Goal: Navigation & Orientation: Find specific page/section

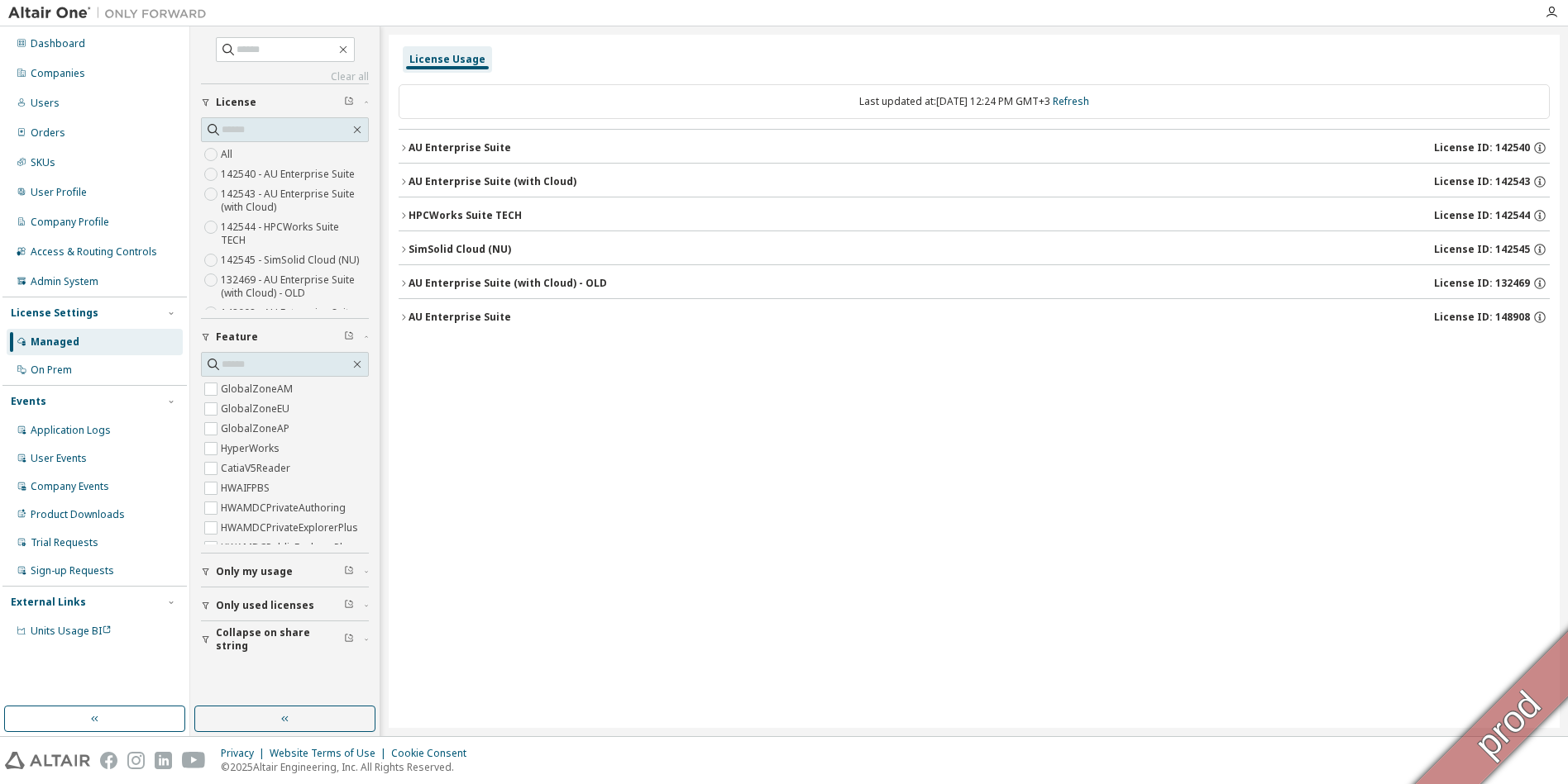
click at [46, 340] on div "Managed" at bounding box center [55, 342] width 49 height 14
click at [57, 367] on div "On Prem" at bounding box center [51, 370] width 41 height 14
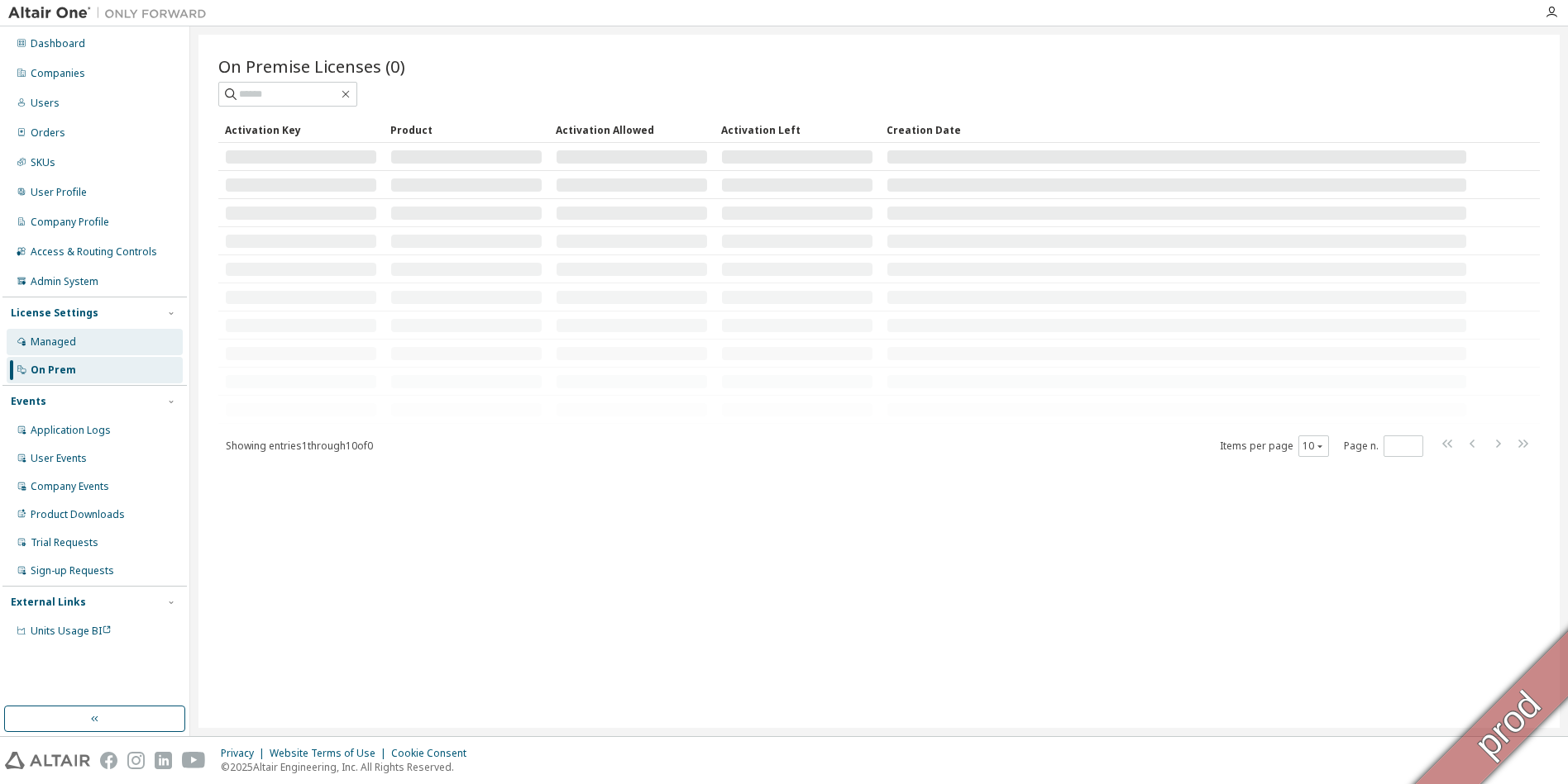
click at [50, 346] on div "Managed" at bounding box center [53, 342] width 46 height 14
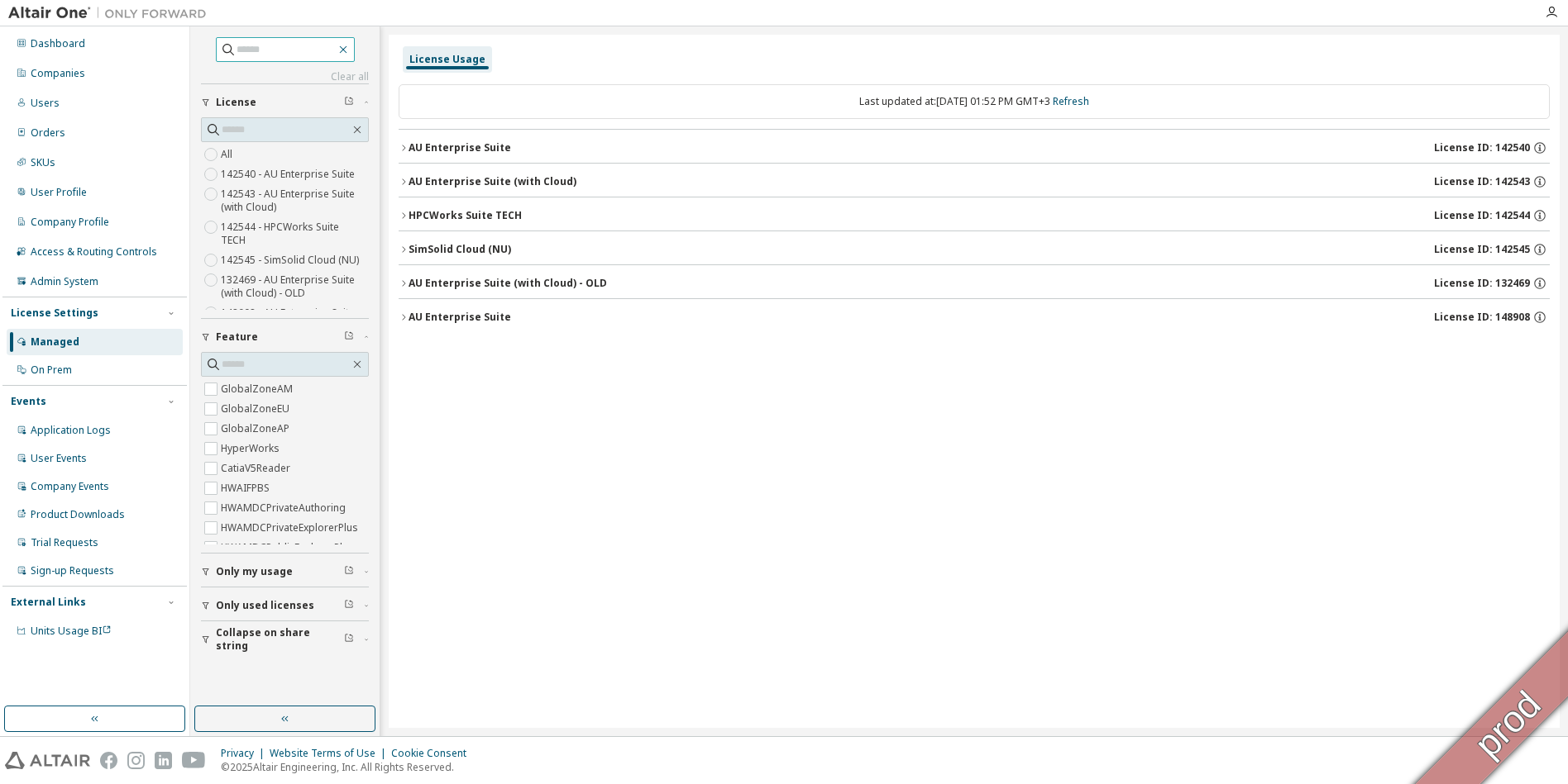
click at [350, 49] on icon "button" at bounding box center [343, 50] width 14 height 14
click at [58, 52] on div "Dashboard" at bounding box center [95, 43] width 176 height 26
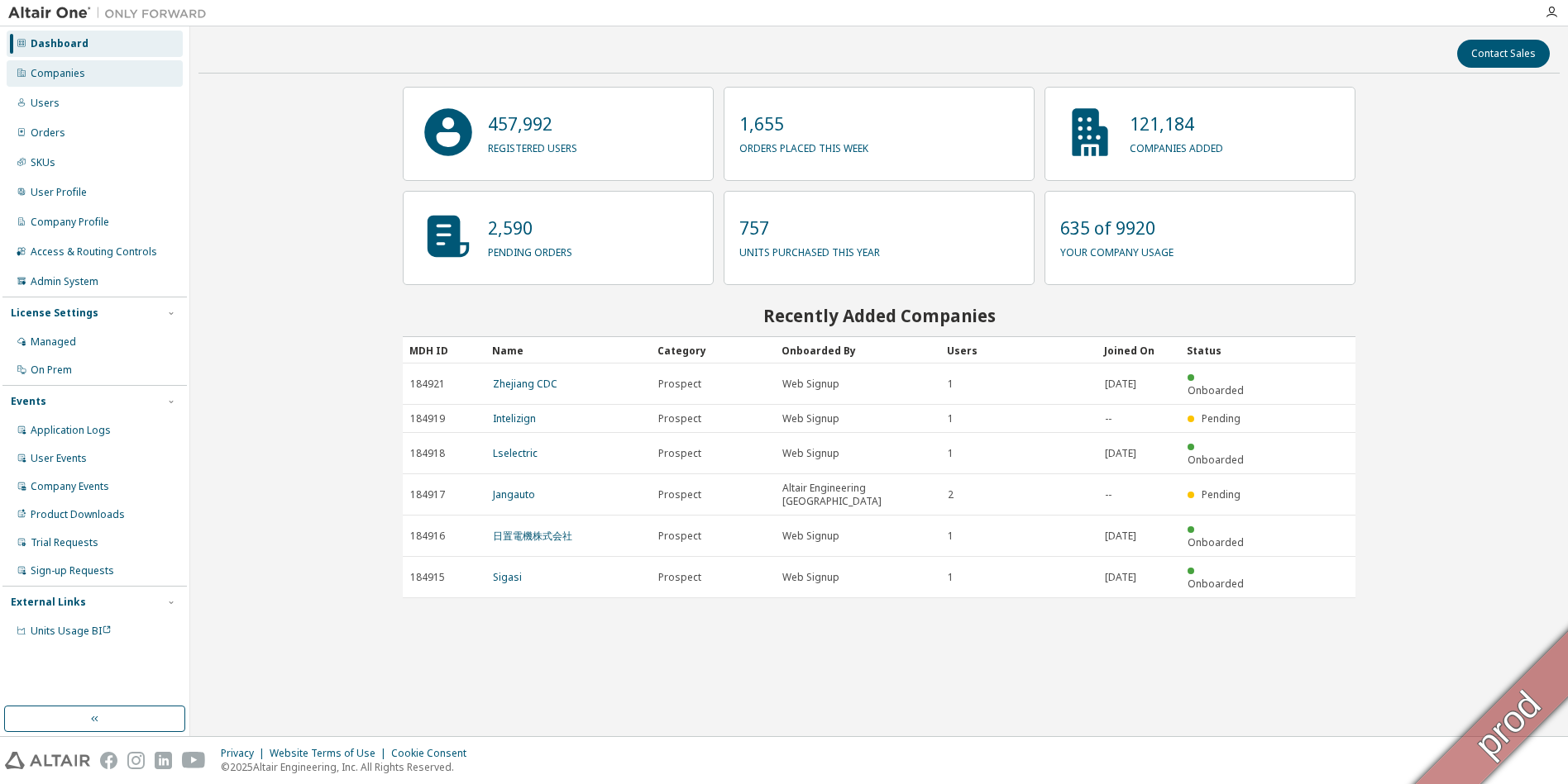
click at [56, 77] on div "Companies" at bounding box center [57, 74] width 55 height 14
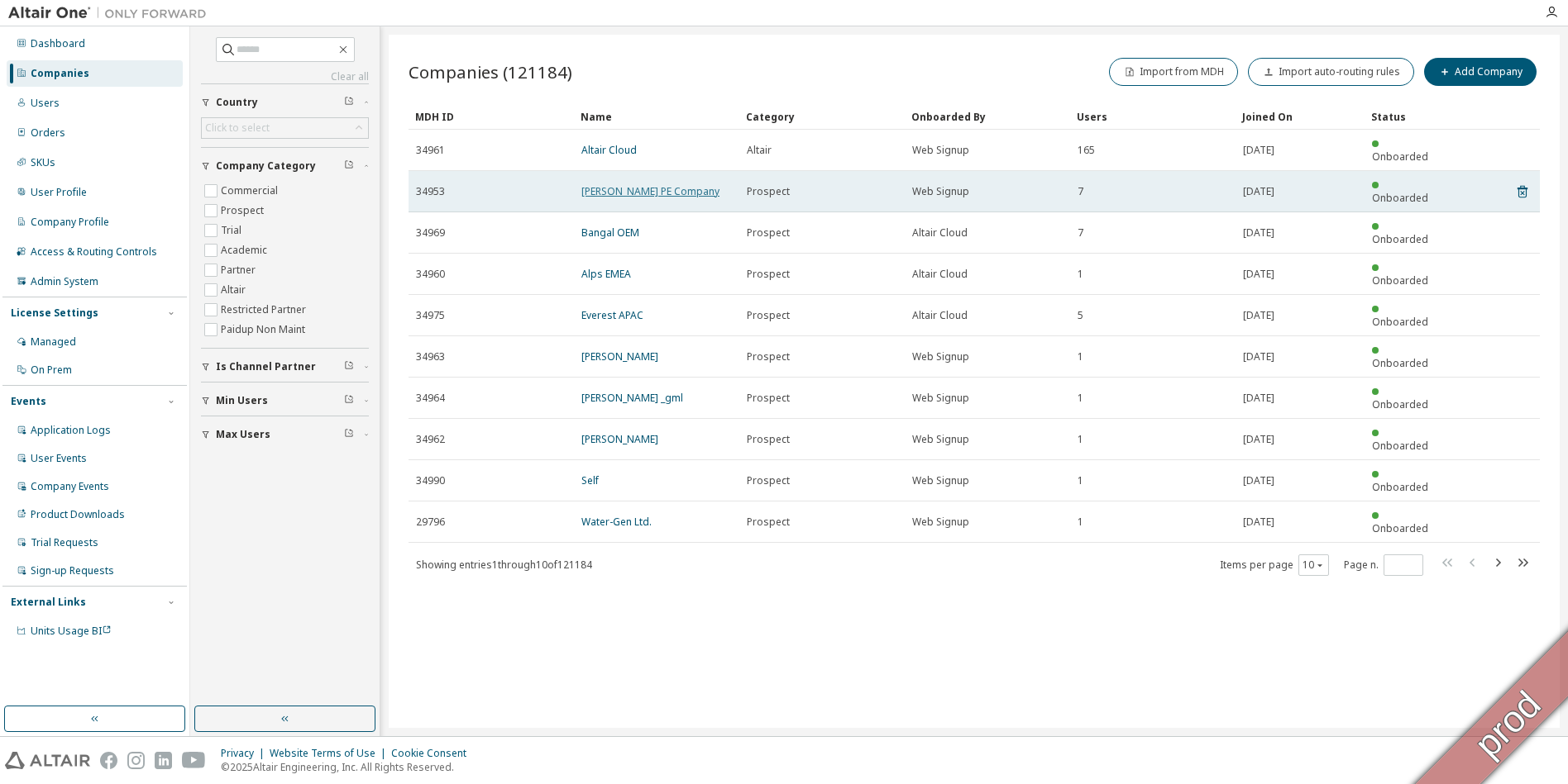
click at [611, 184] on link "[PERSON_NAME] PE Company" at bounding box center [650, 191] width 138 height 14
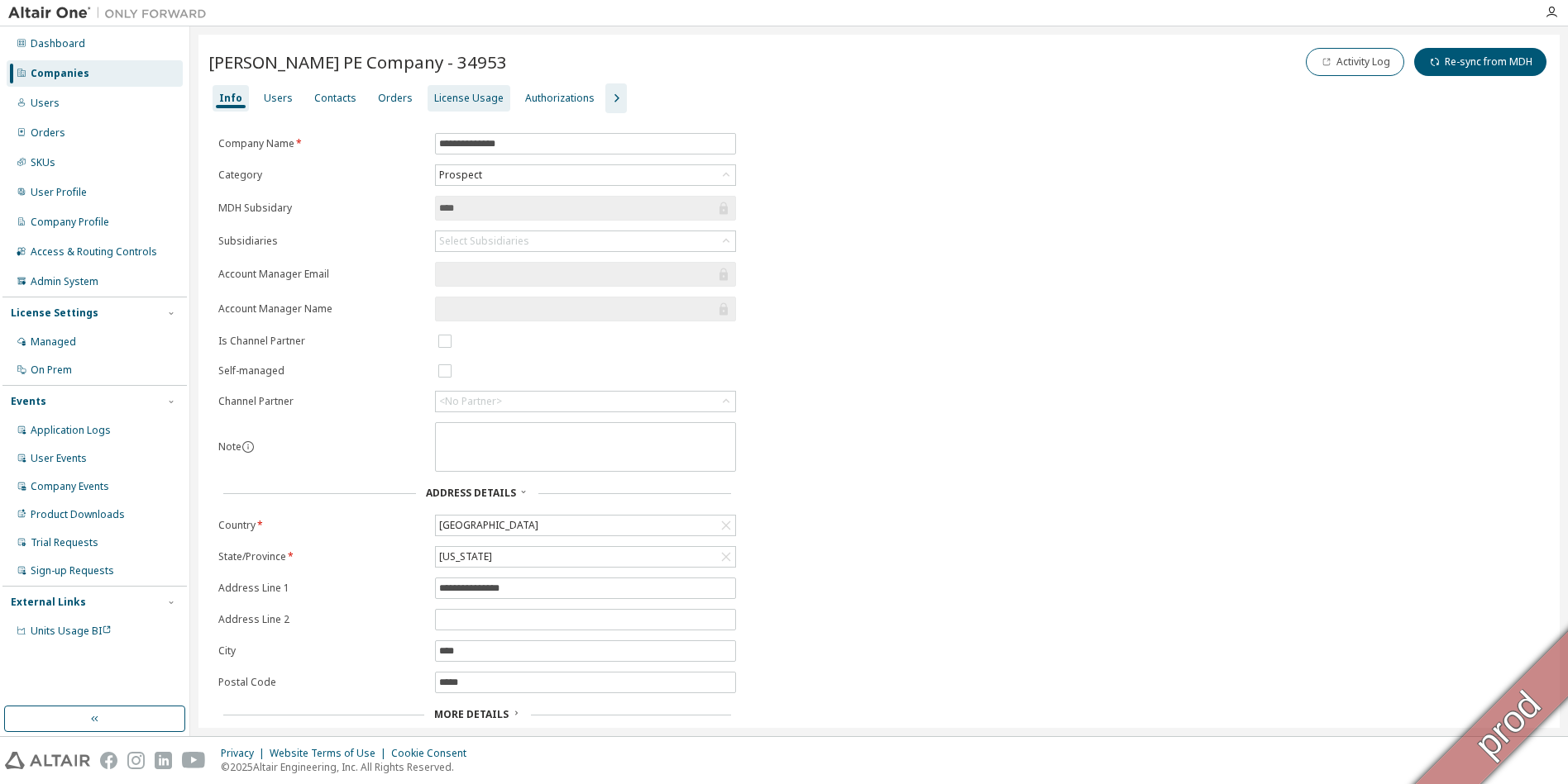
click at [486, 97] on div "License Usage" at bounding box center [469, 99] width 69 height 14
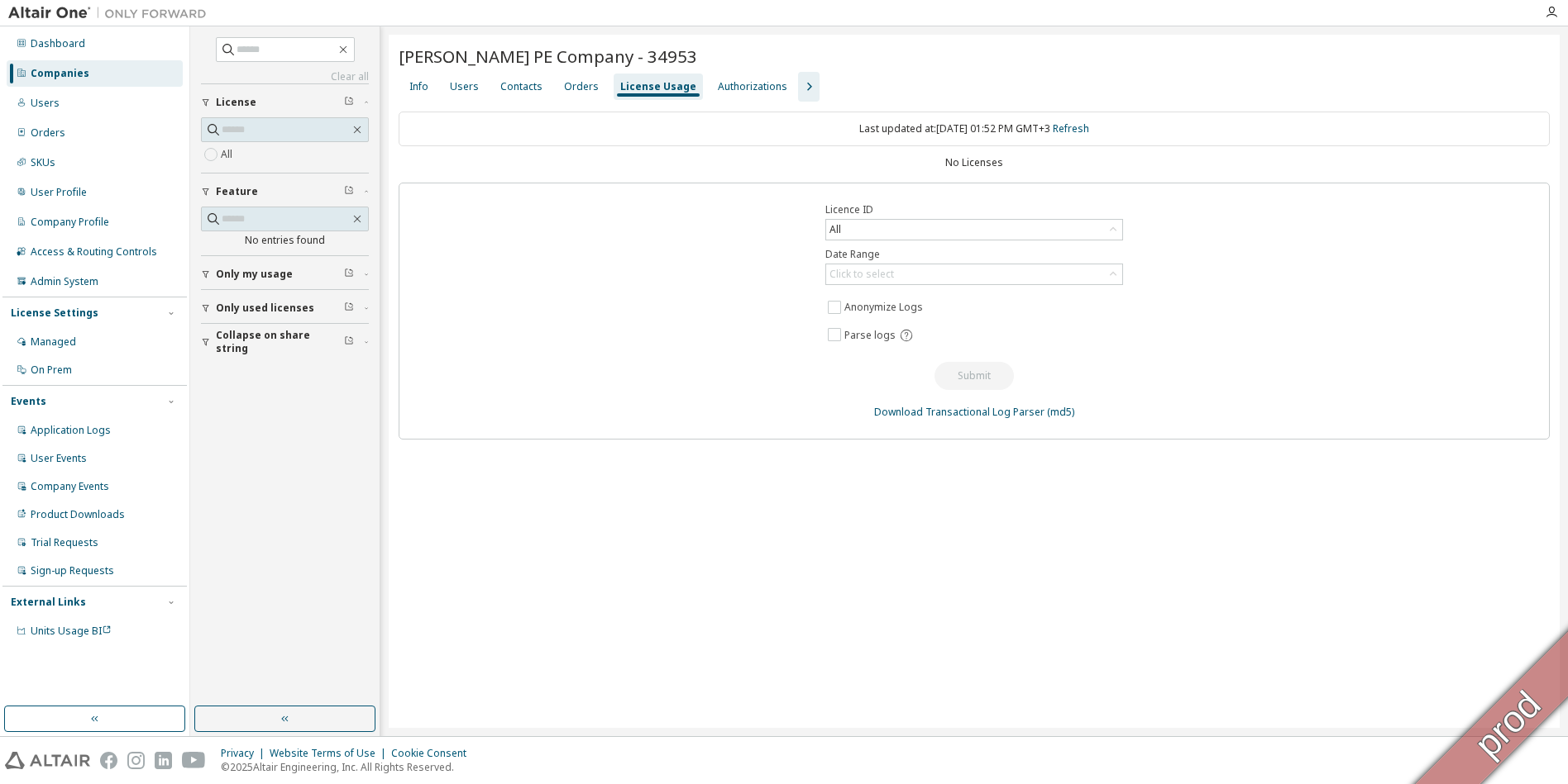
click at [799, 85] on icon "button" at bounding box center [808, 86] width 19 height 19
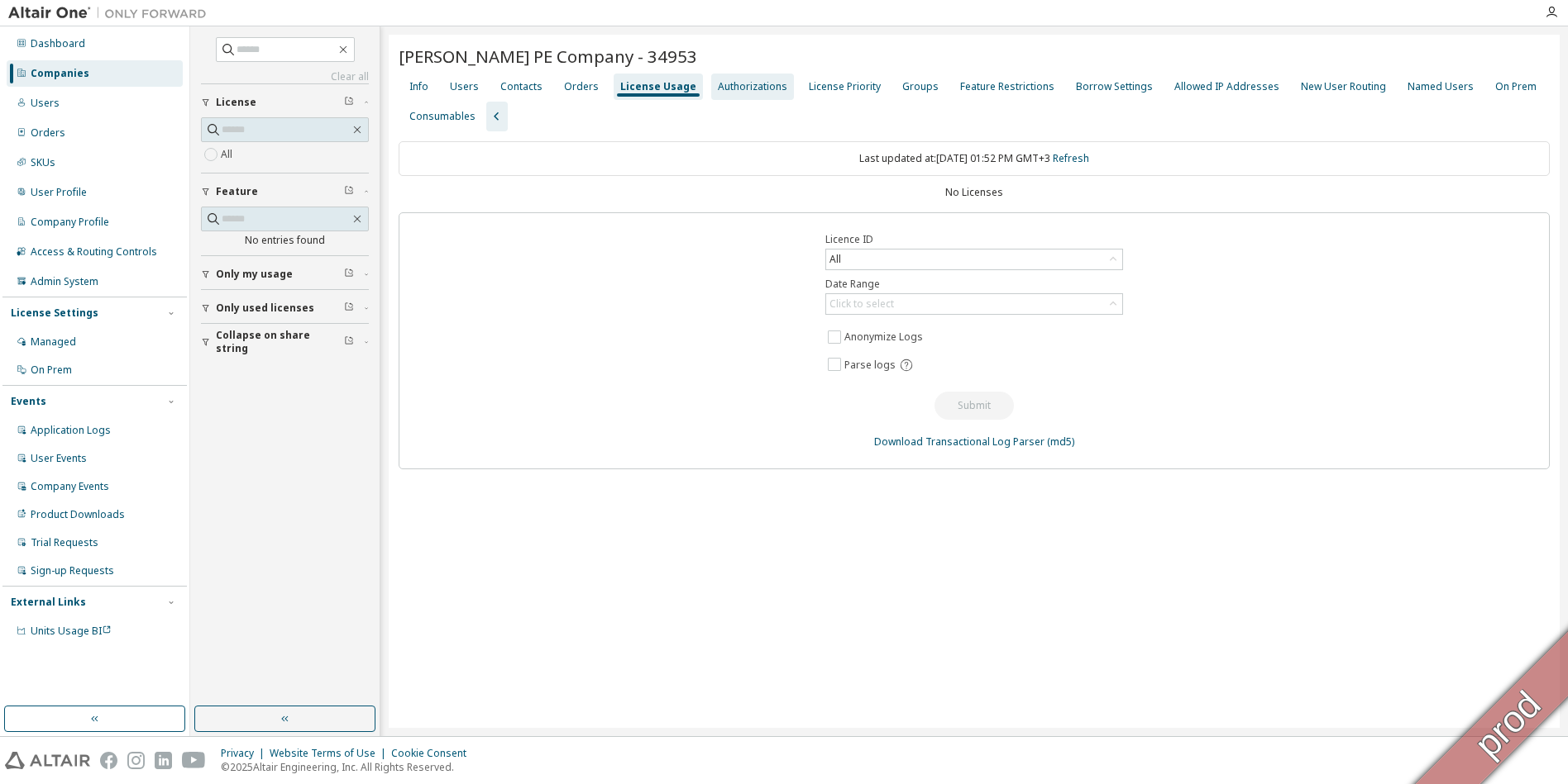
click at [757, 87] on div "Authorizations" at bounding box center [752, 87] width 69 height 14
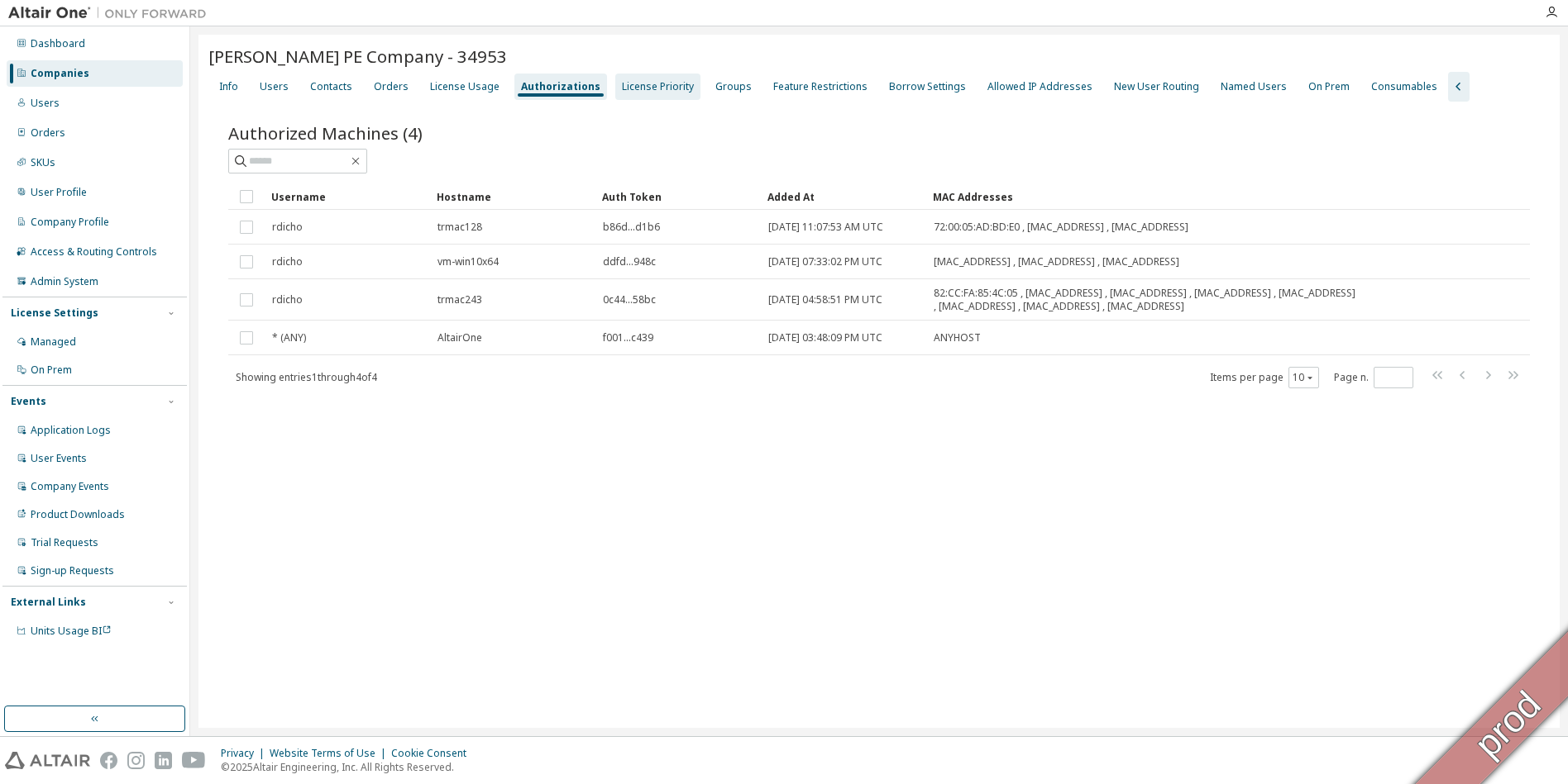
click at [636, 91] on div "License Priority" at bounding box center [658, 87] width 72 height 14
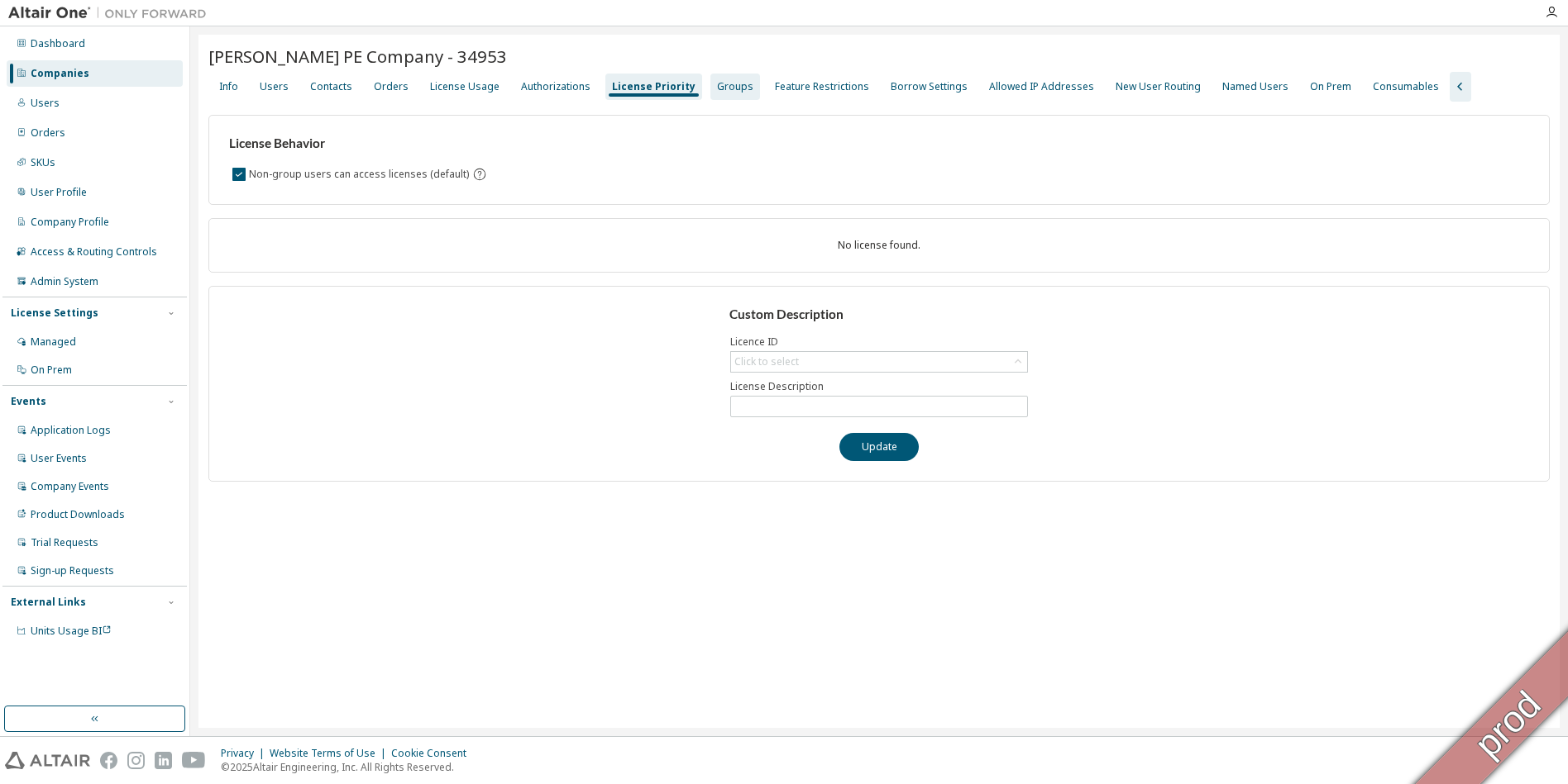
click at [721, 90] on div "Groups" at bounding box center [735, 87] width 36 height 14
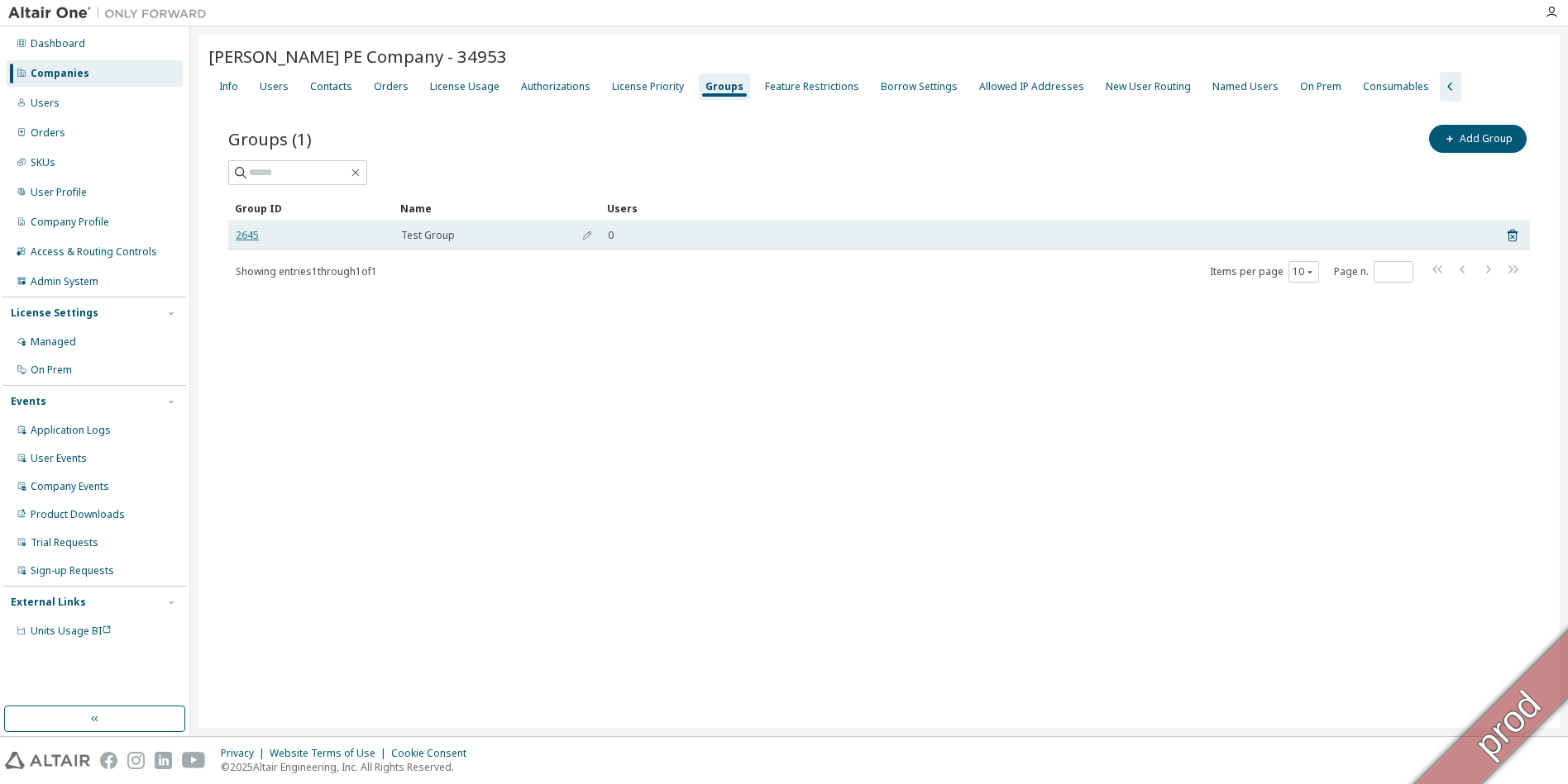
click at [250, 236] on link "2645" at bounding box center [247, 236] width 23 height 14
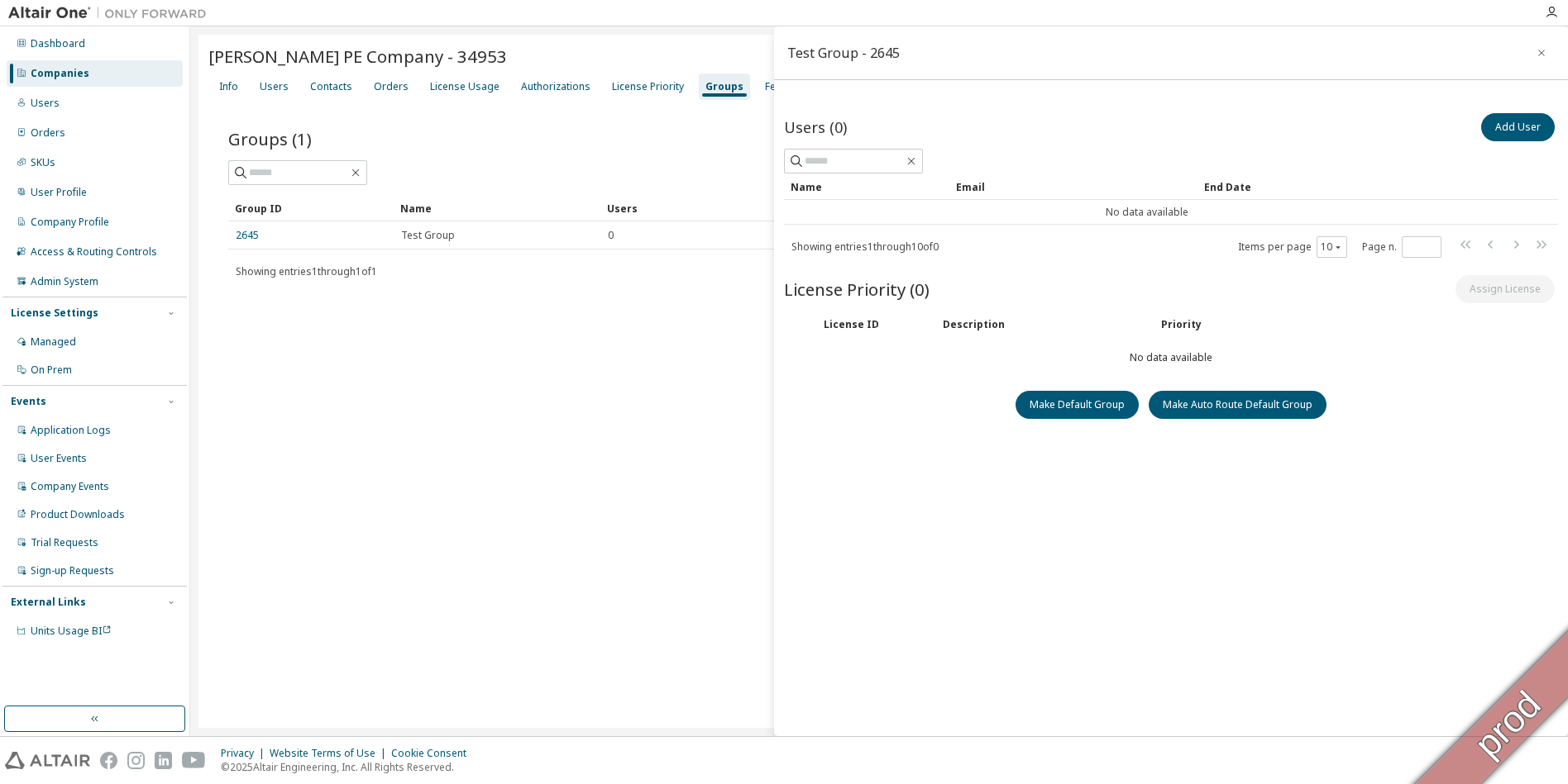
click at [45, 81] on div "Companies" at bounding box center [95, 73] width 176 height 26
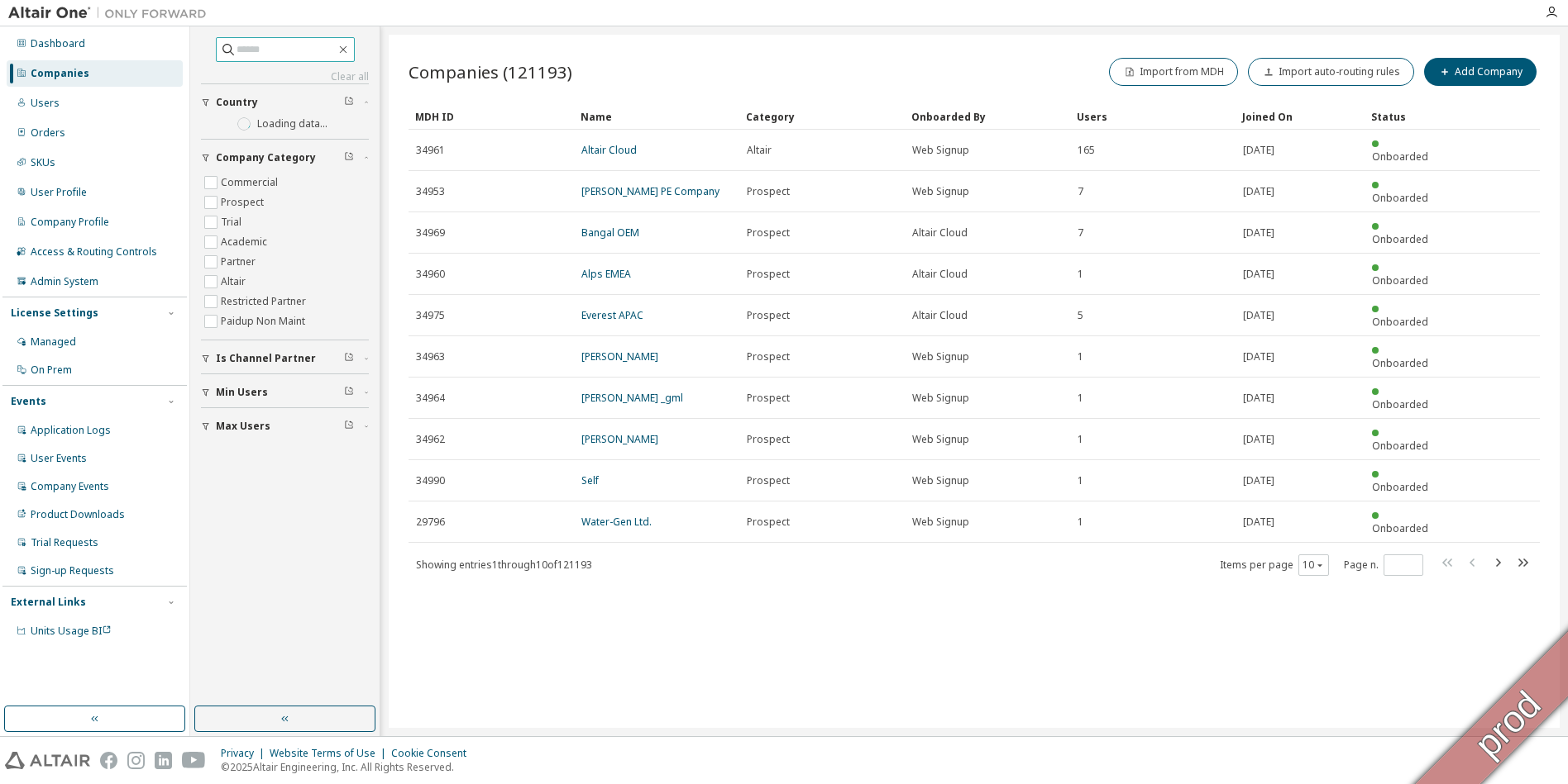
click at [267, 52] on input "text" at bounding box center [286, 50] width 99 height 17
type input "*******"
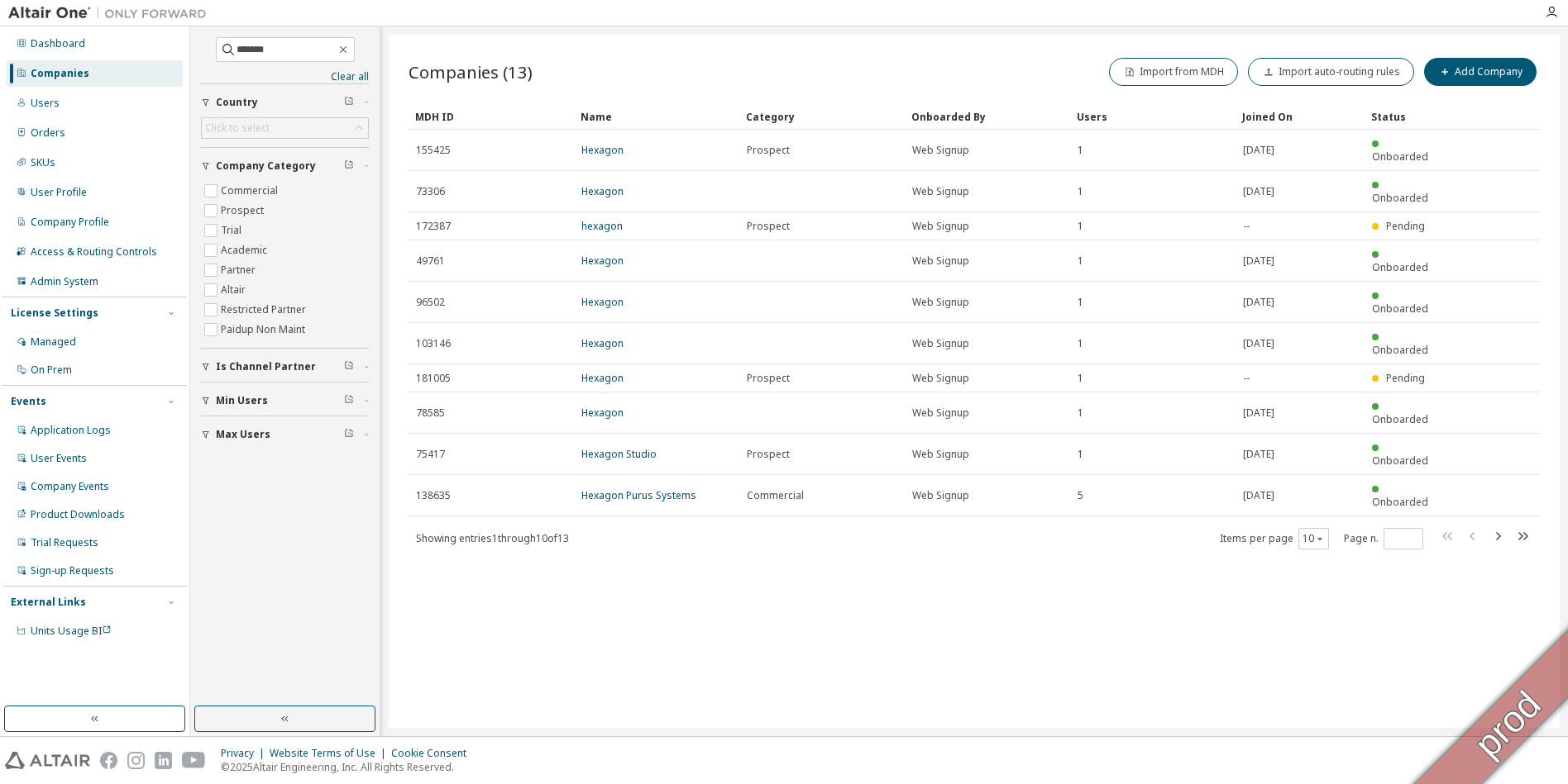
click at [1093, 115] on div "Users" at bounding box center [1153, 116] width 152 height 26
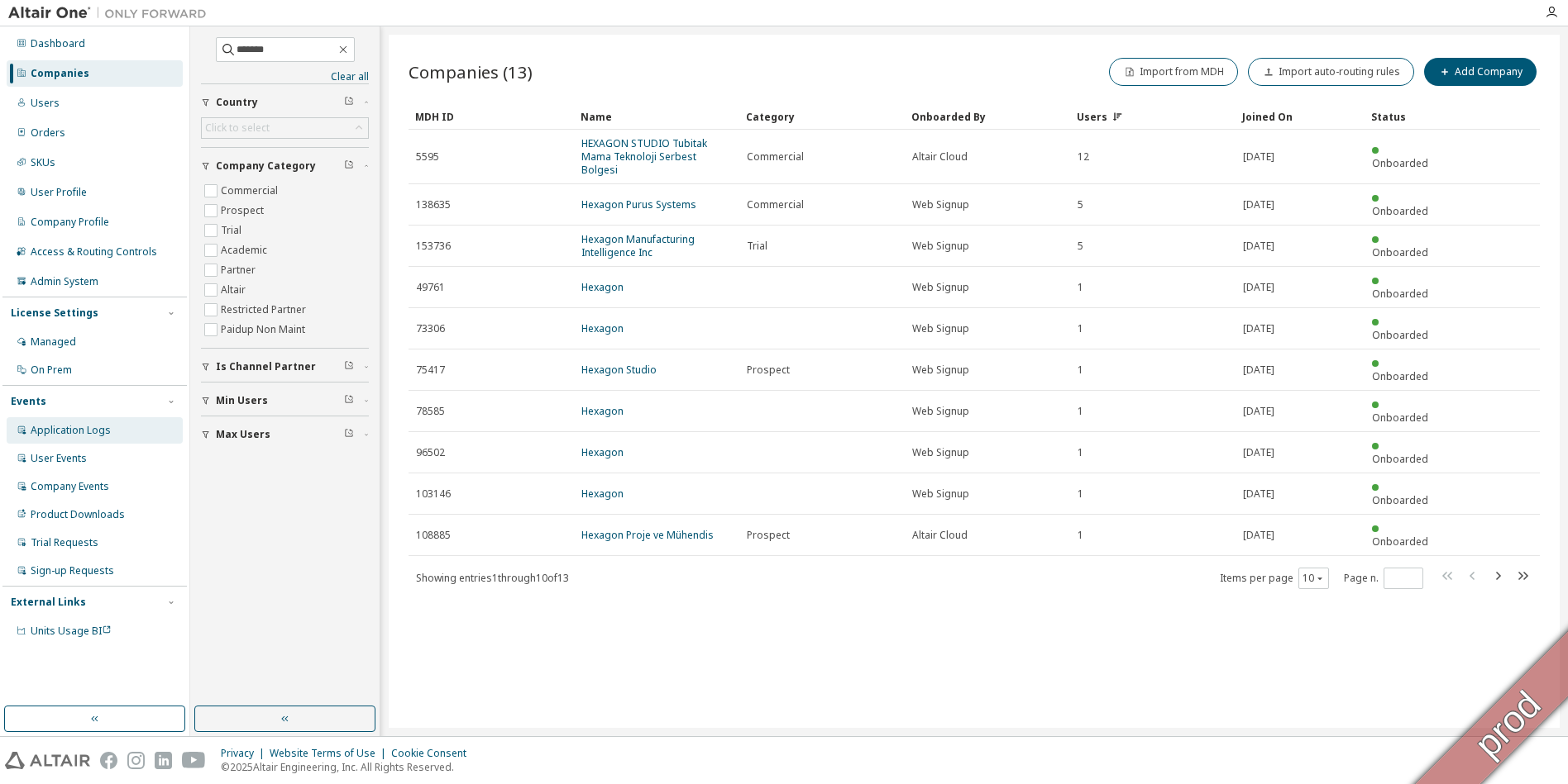
click at [94, 428] on div "Application Logs" at bounding box center [70, 431] width 80 height 14
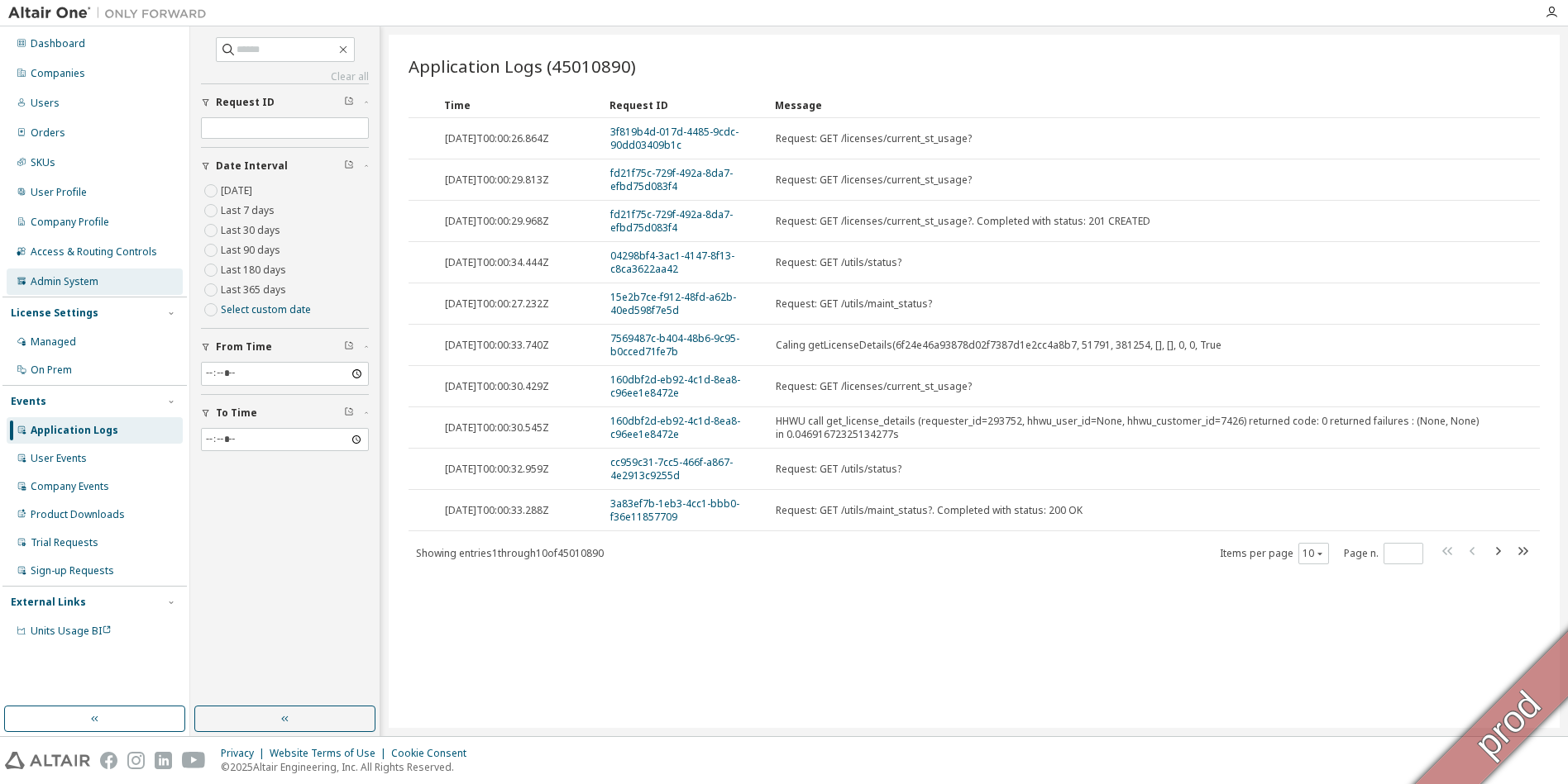
click at [58, 290] on div "Admin System" at bounding box center [95, 281] width 176 height 26
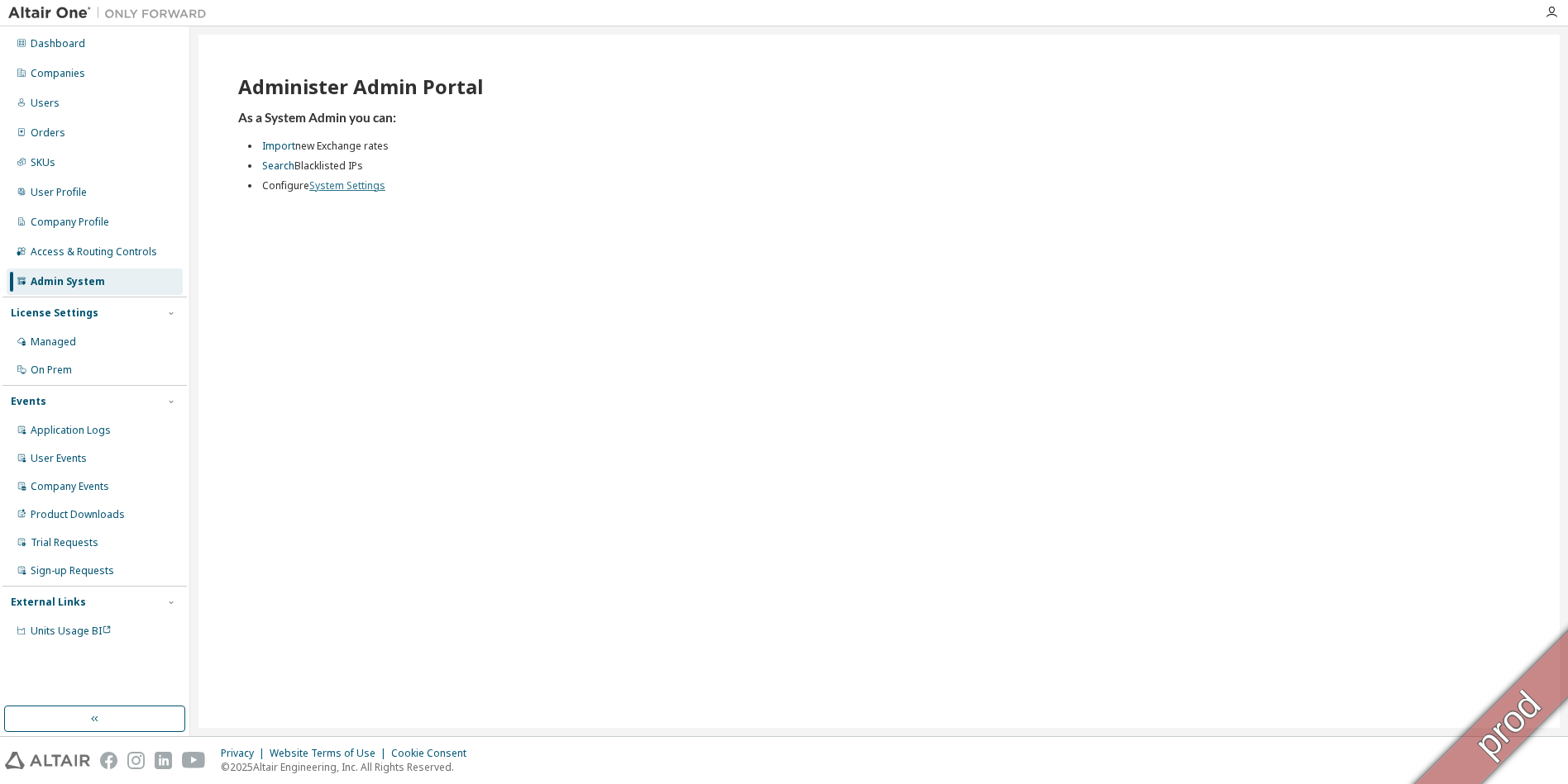
click at [333, 187] on link "System Settings" at bounding box center [347, 185] width 76 height 14
